Goal: Use online tool/utility

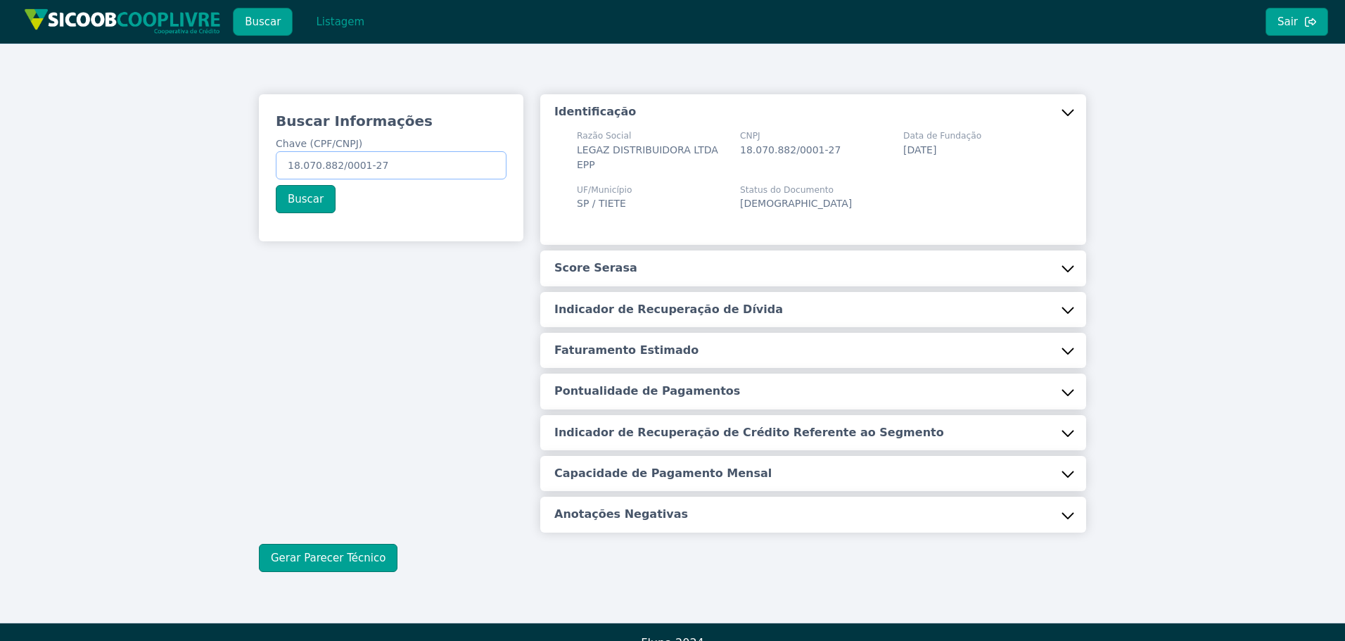
drag, startPoint x: 290, startPoint y: 167, endPoint x: 411, endPoint y: 167, distance: 121.0
click at [411, 167] on input "18.070.882/0001-27" at bounding box center [391, 165] width 231 height 28
paste input "text"
click at [394, 163] on input "Chave (CPF/CNPJ)" at bounding box center [391, 165] width 231 height 28
paste input "text"
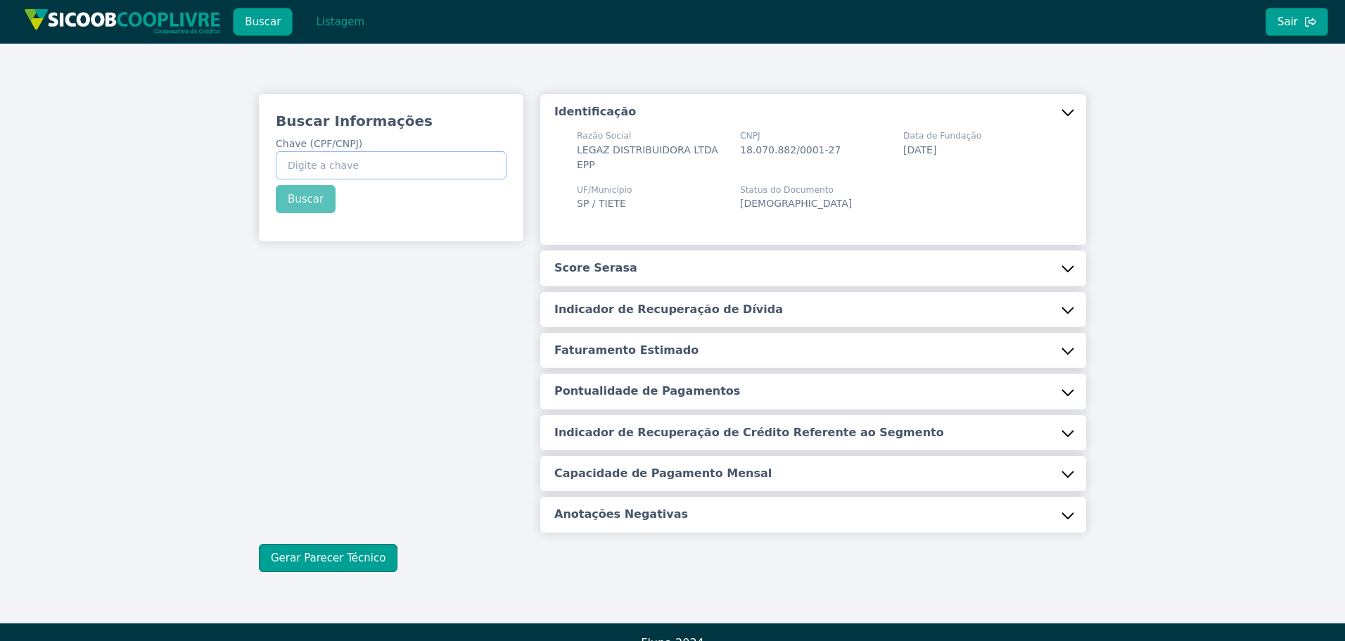
click at [353, 160] on input "Chave (CPF/CNPJ)" at bounding box center [391, 165] width 231 height 28
paste input "text"
click at [443, 163] on input "Chave (CPF/CNPJ)" at bounding box center [391, 165] width 231 height 28
paste input "966.704.448-34"
type input "966.704.448-34"
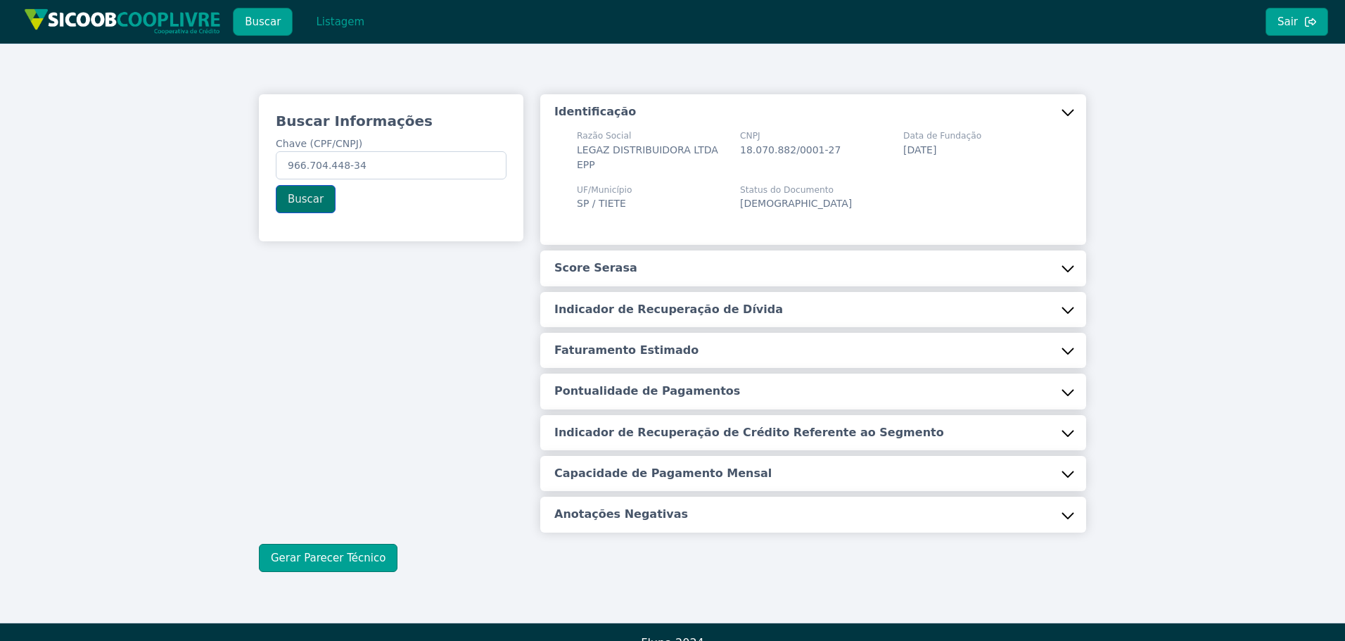
click at [291, 197] on button "Buscar" at bounding box center [306, 199] width 60 height 28
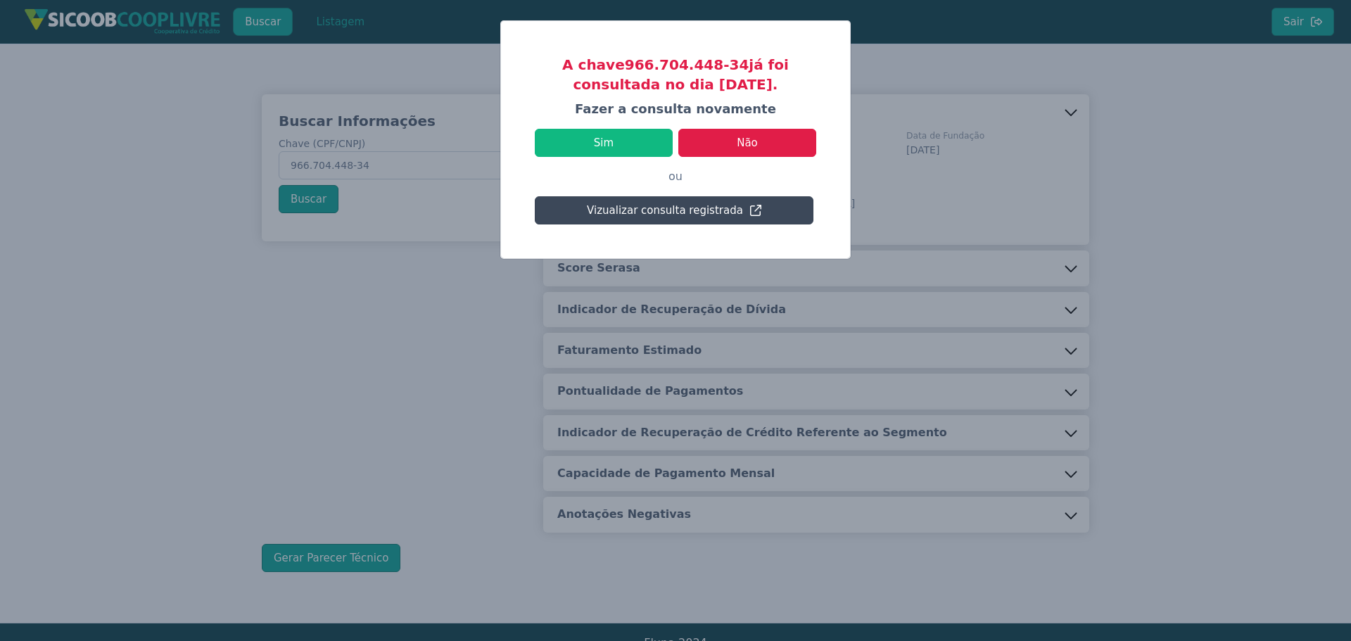
click at [669, 208] on button "Vizualizar consulta registrada" at bounding box center [674, 210] width 279 height 28
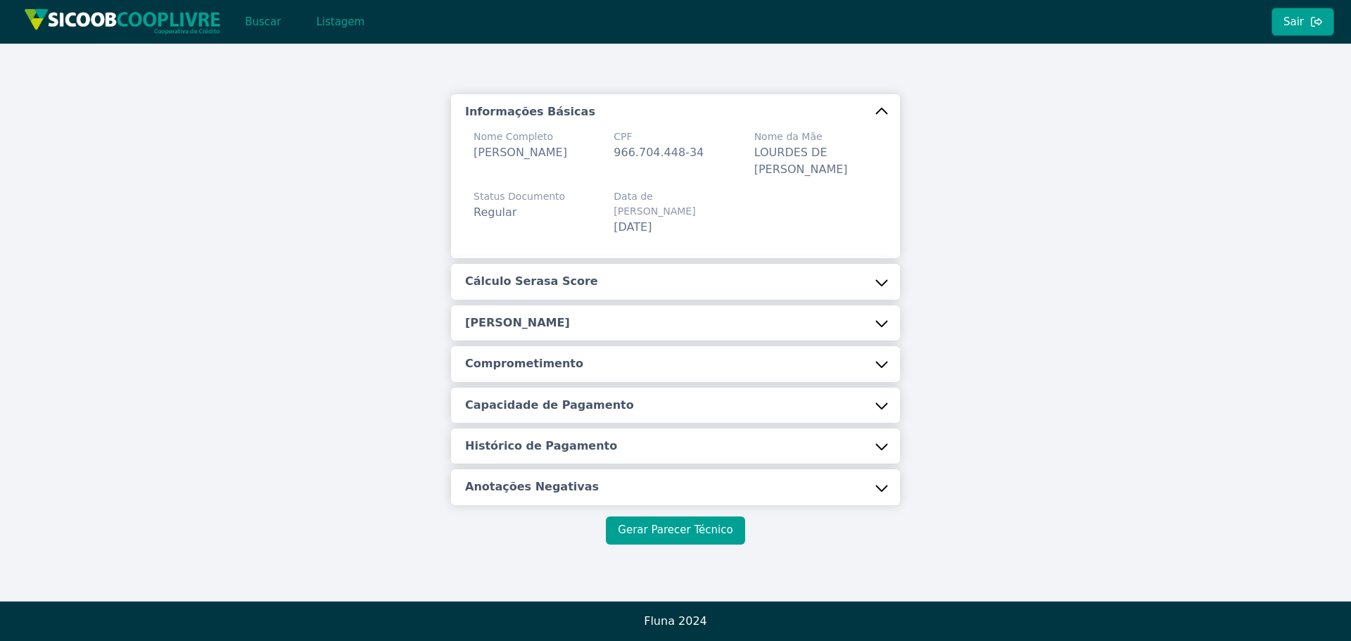
click at [655, 516] on button "Gerar Parecer Técnico" at bounding box center [675, 530] width 139 height 28
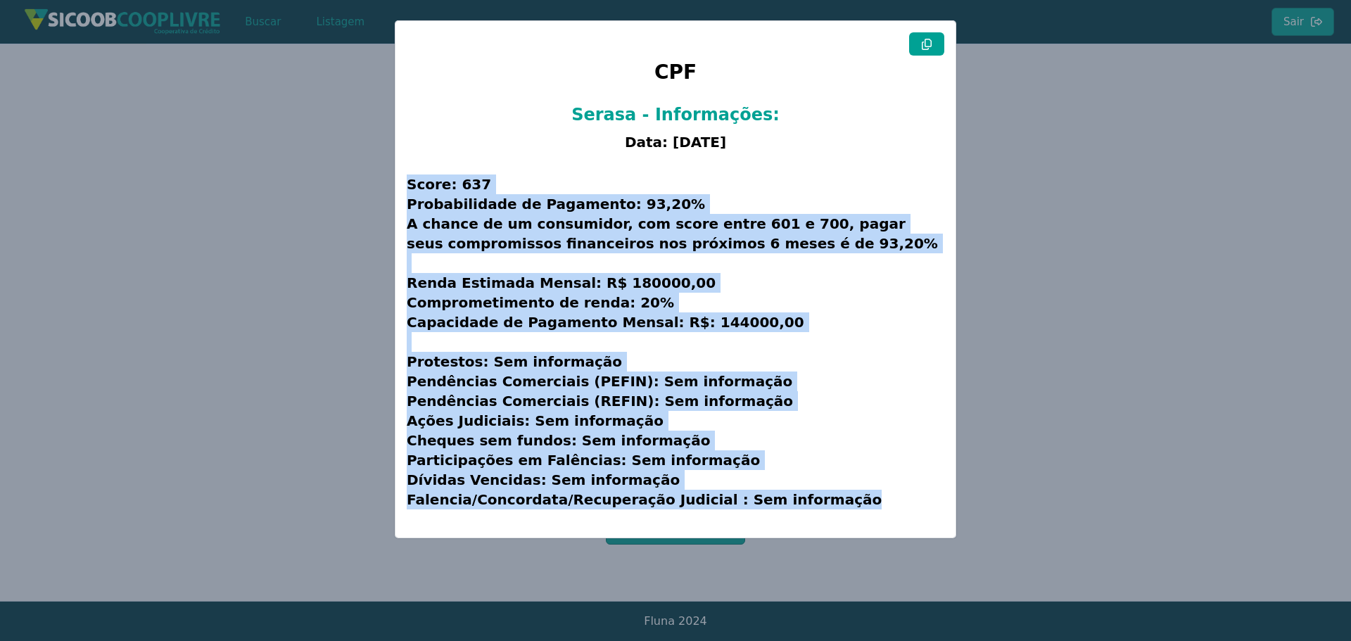
drag, startPoint x: 410, startPoint y: 182, endPoint x: 953, endPoint y: 487, distance: 623.4
click at [951, 491] on div "CPF Serasa - Informações: Data: [DATE] Score: 637 Probabilidade de Pagamento: 9…" at bounding box center [675, 279] width 560 height 516
copy h3 "Score: 637 Probabilidade de Pagamento: 93,20% A chance de um consumidor, com sc…"
